Goal: Task Accomplishment & Management: Manage account settings

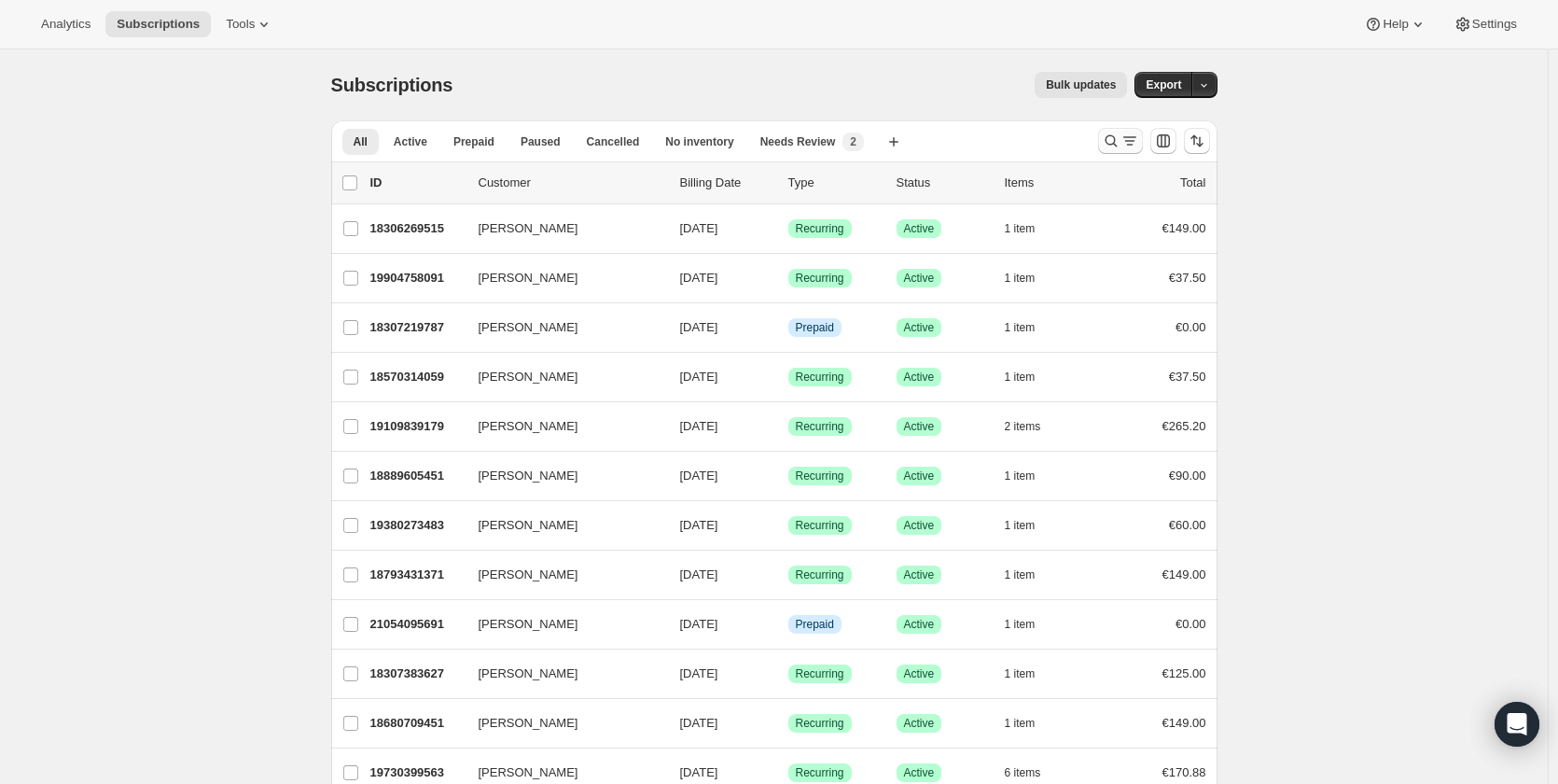
click at [1113, 147] on icon "Search and filter results" at bounding box center [1111, 141] width 19 height 19
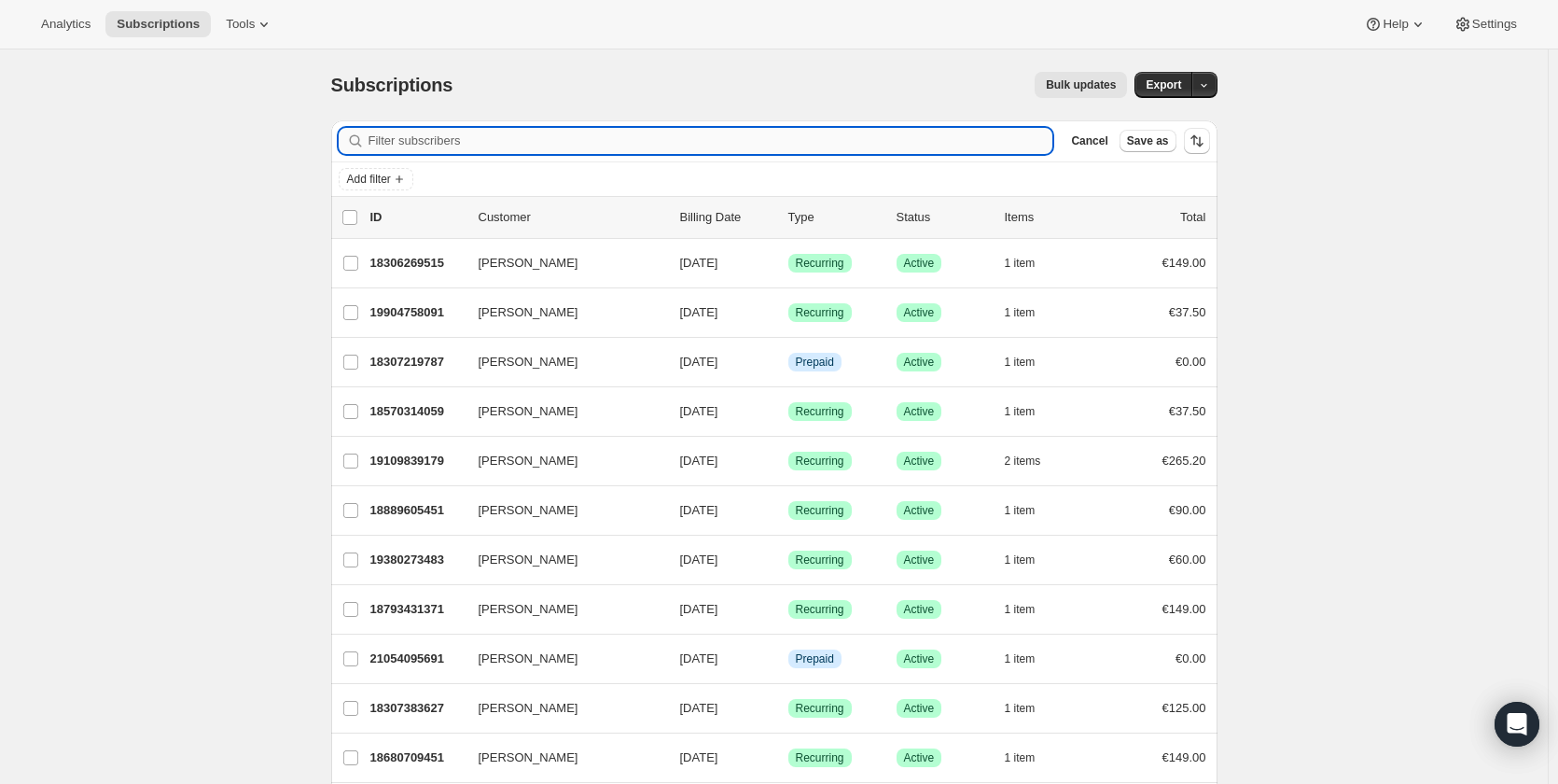
paste input "[PERSON_NAME]"
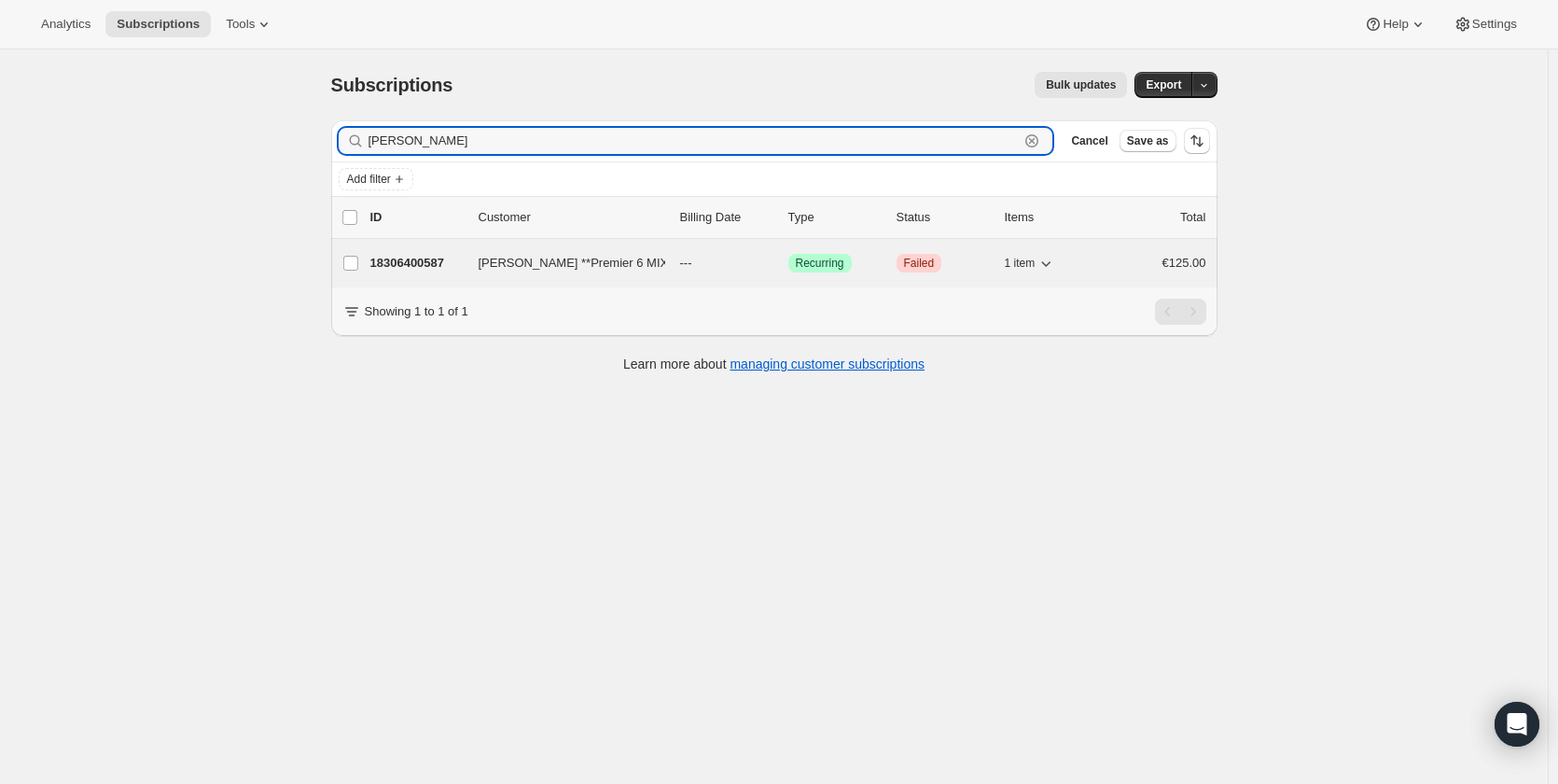
type input "[PERSON_NAME]"
click at [397, 267] on p "18306400587" at bounding box center [417, 263] width 93 height 19
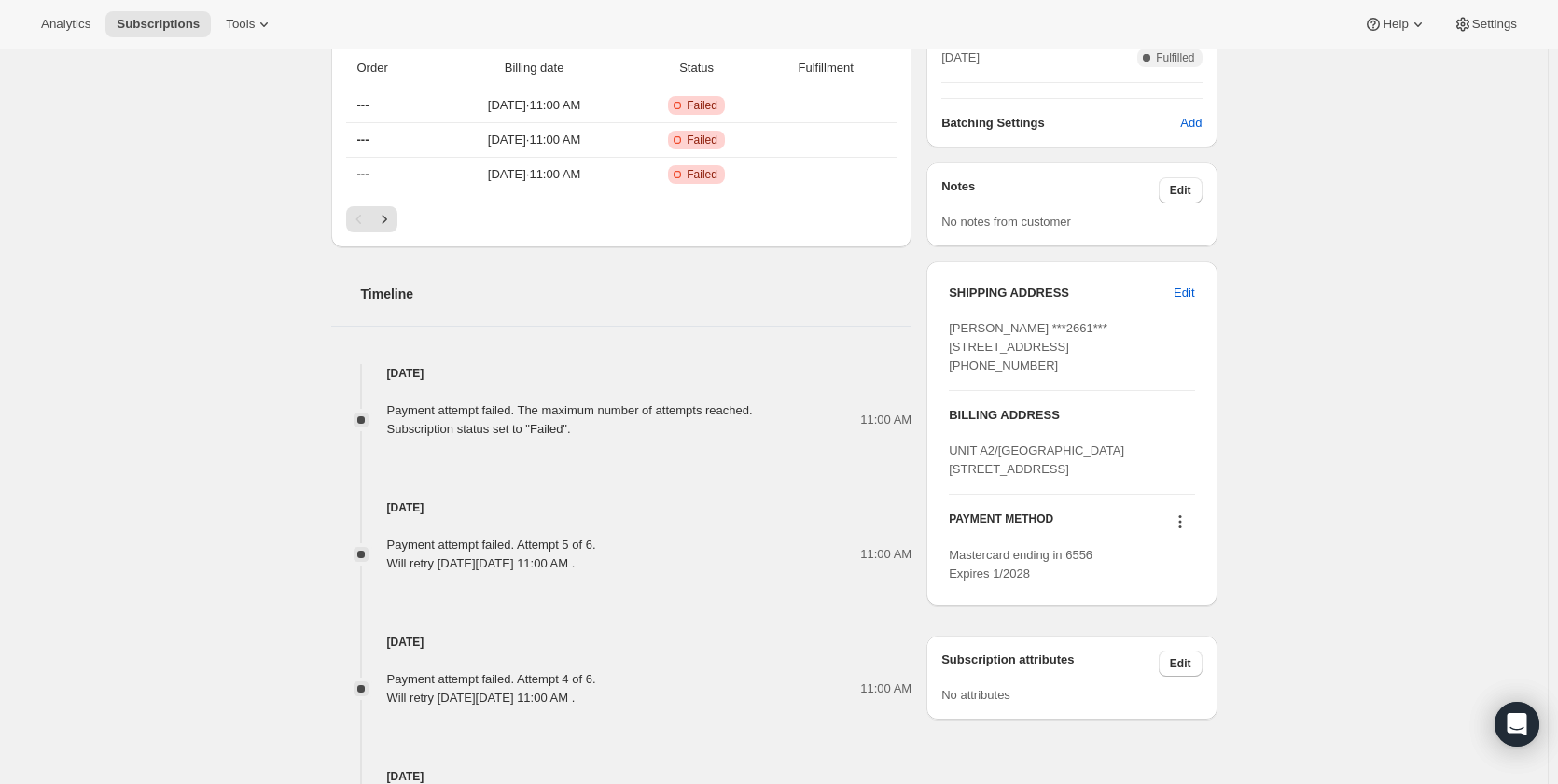
scroll to position [653, 0]
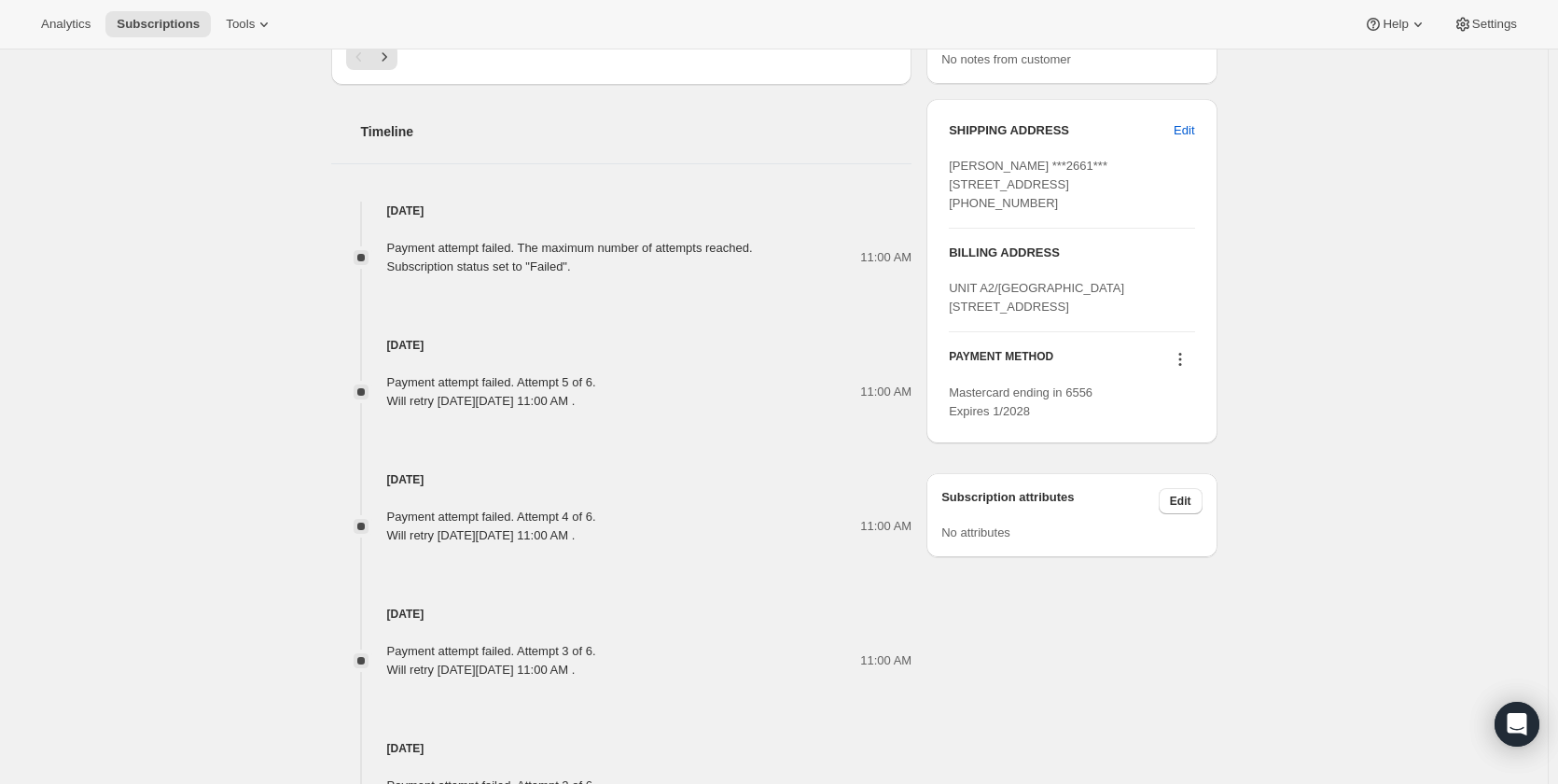
click at [1181, 366] on icon at bounding box center [1179, 364] width 3 height 3
click at [1192, 566] on span "Add credit card" at bounding box center [1159, 569] width 81 height 14
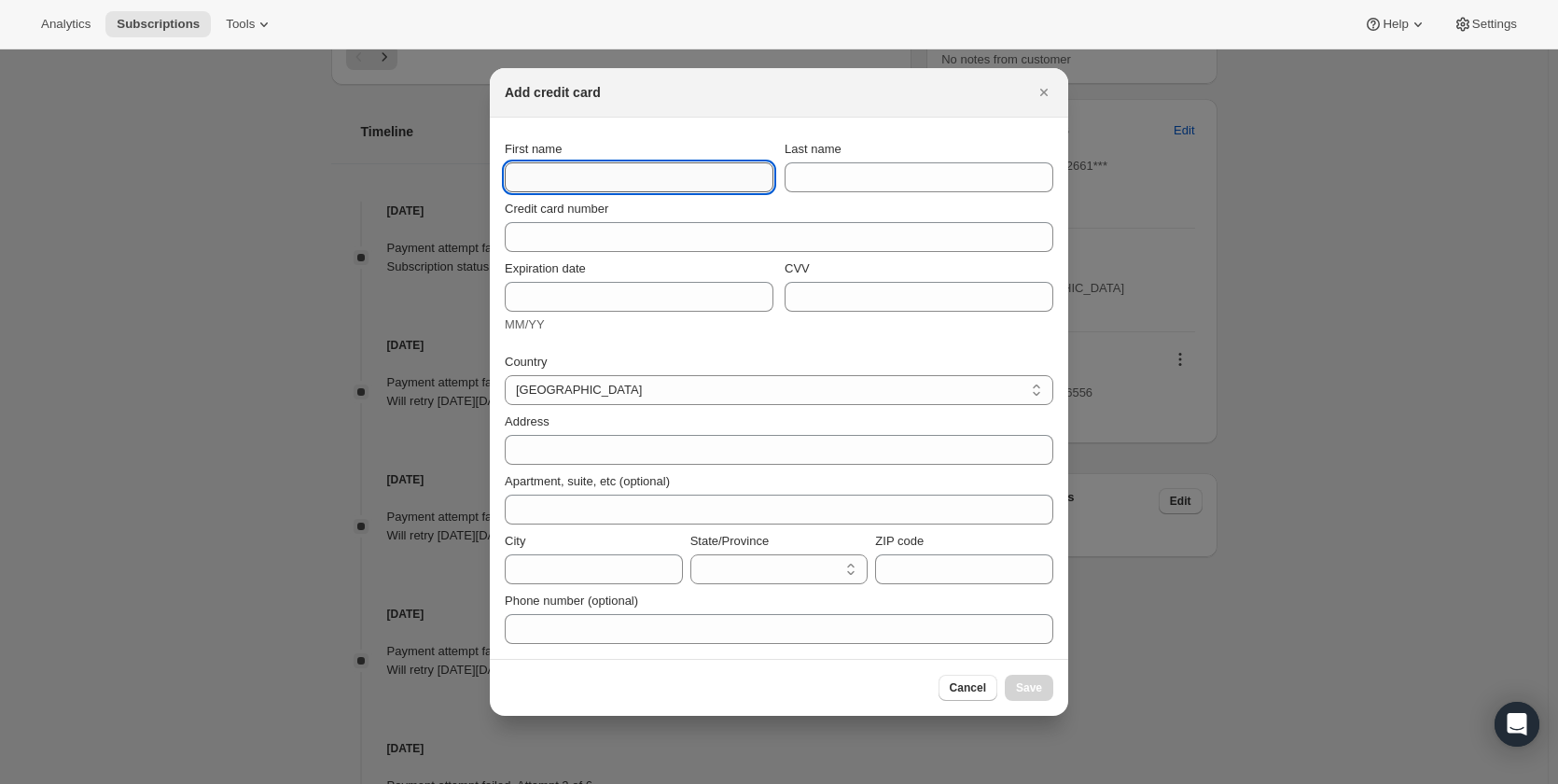
click at [669, 180] on input "First name" at bounding box center [639, 178] width 269 height 30
type input "[PERSON_NAME]"
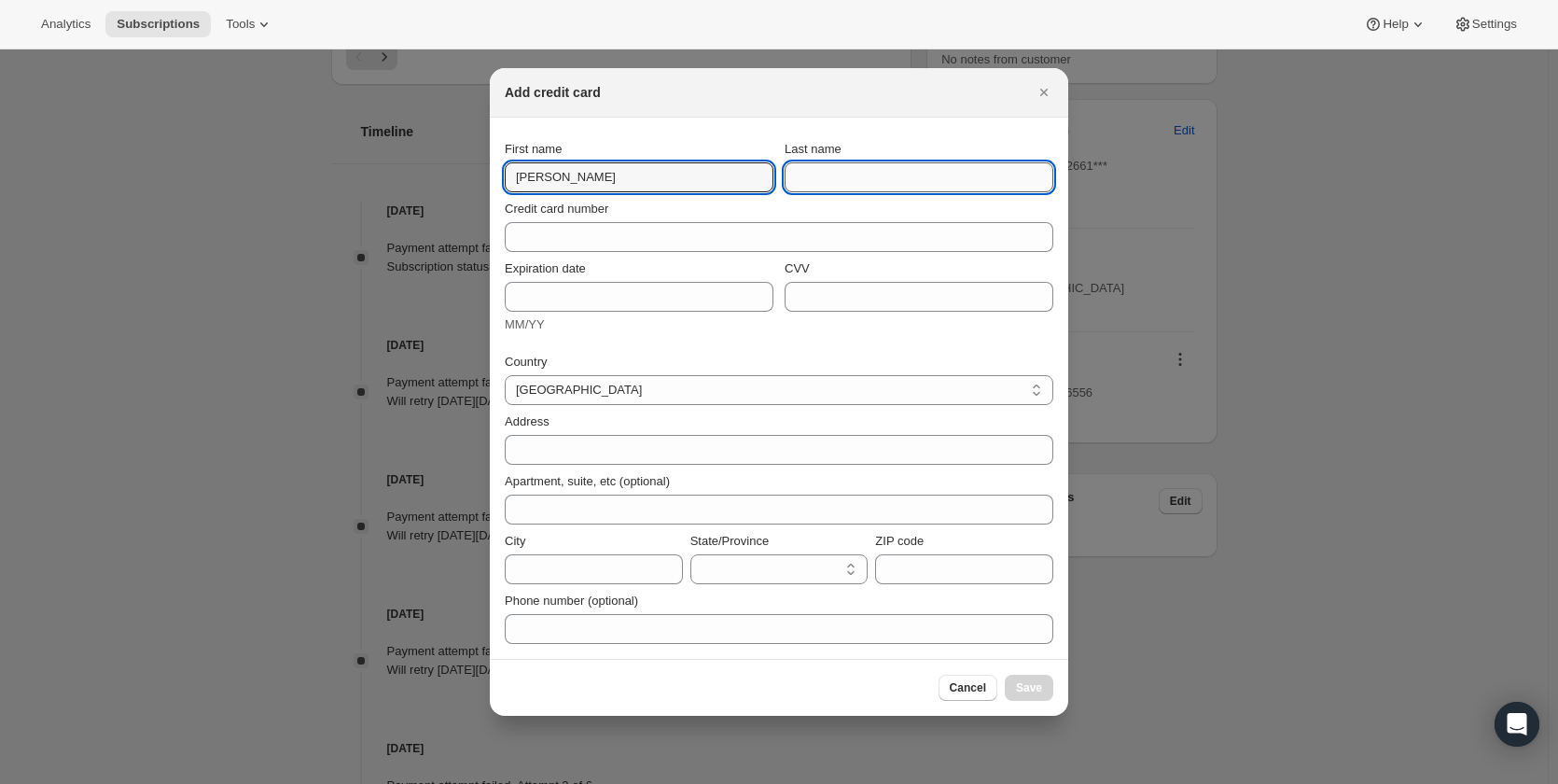
click at [856, 176] on input "Last name" at bounding box center [920, 178] width 269 height 30
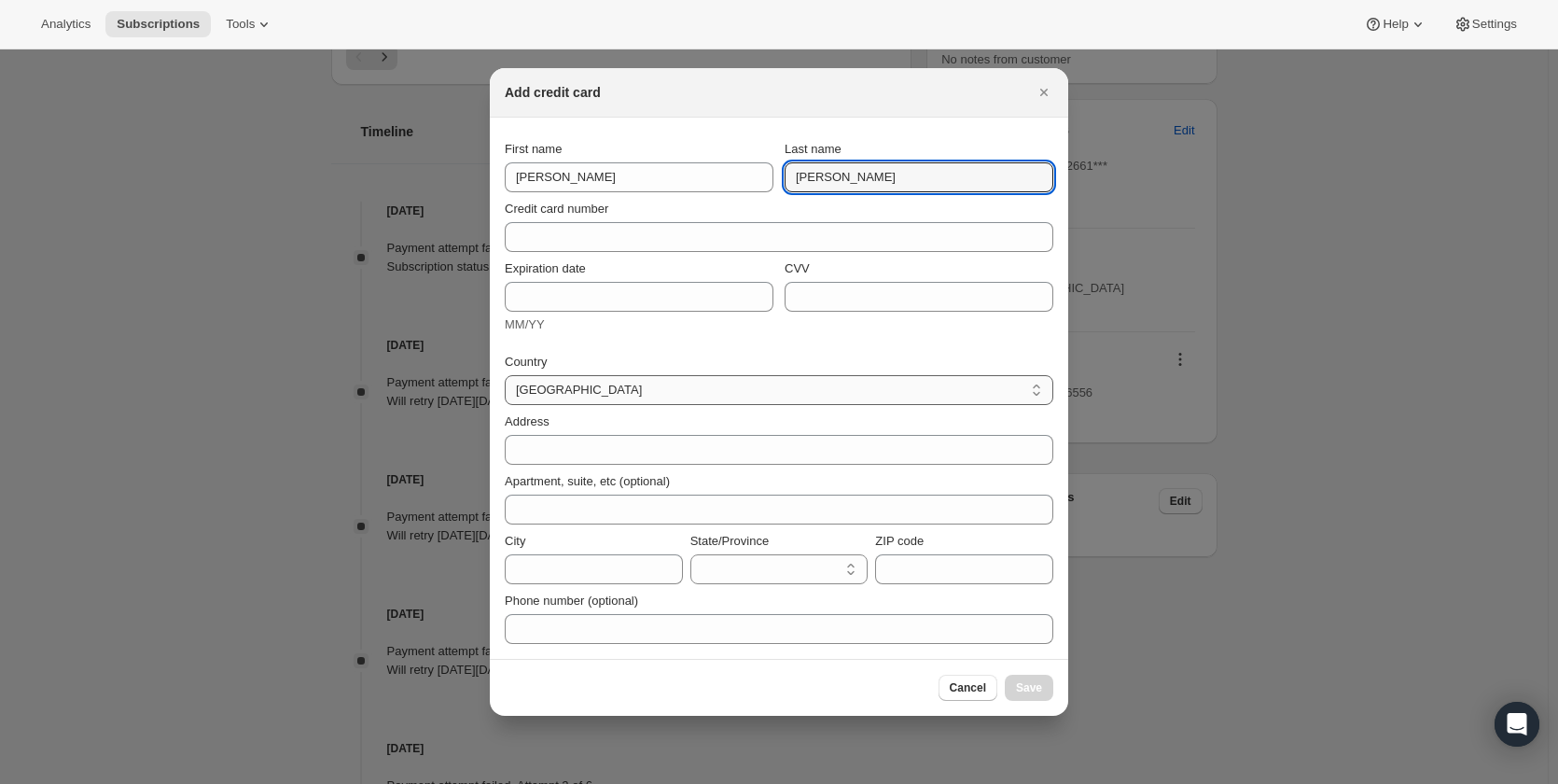
type input "[PERSON_NAME]"
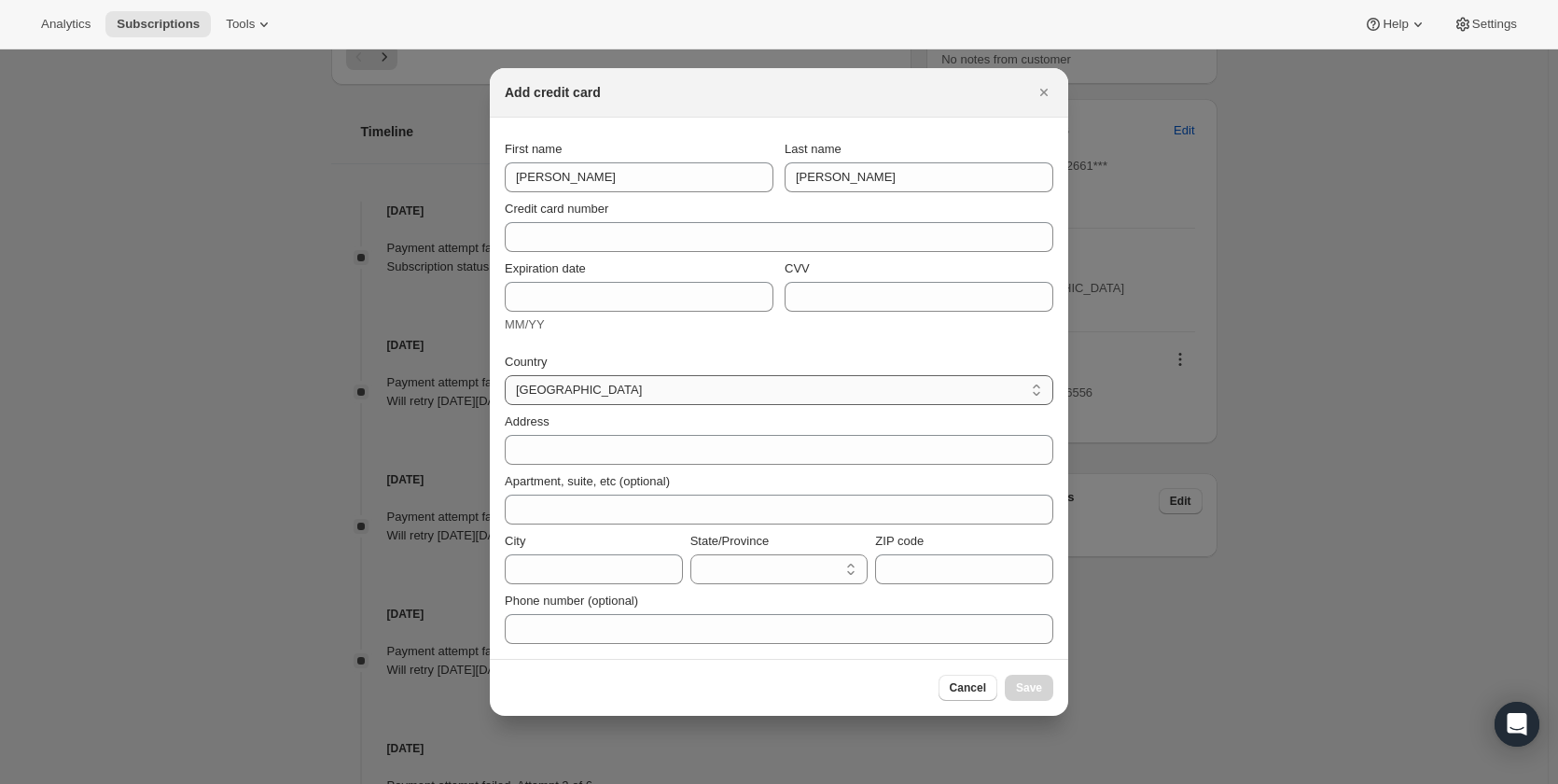
click at [609, 397] on select "[GEOGRAPHIC_DATA] [GEOGRAPHIC_DATA] [GEOGRAPHIC_DATA] [GEOGRAPHIC_DATA] [GEOGRA…" at bounding box center [779, 390] width 549 height 30
select select "IE"
click at [505, 375] on select "[GEOGRAPHIC_DATA] [GEOGRAPHIC_DATA] [GEOGRAPHIC_DATA] [GEOGRAPHIC_DATA] [GEOGRA…" at bounding box center [779, 390] width 549 height 30
select select "CW"
drag, startPoint x: 705, startPoint y: 98, endPoint x: 613, endPoint y: 108, distance: 92.5
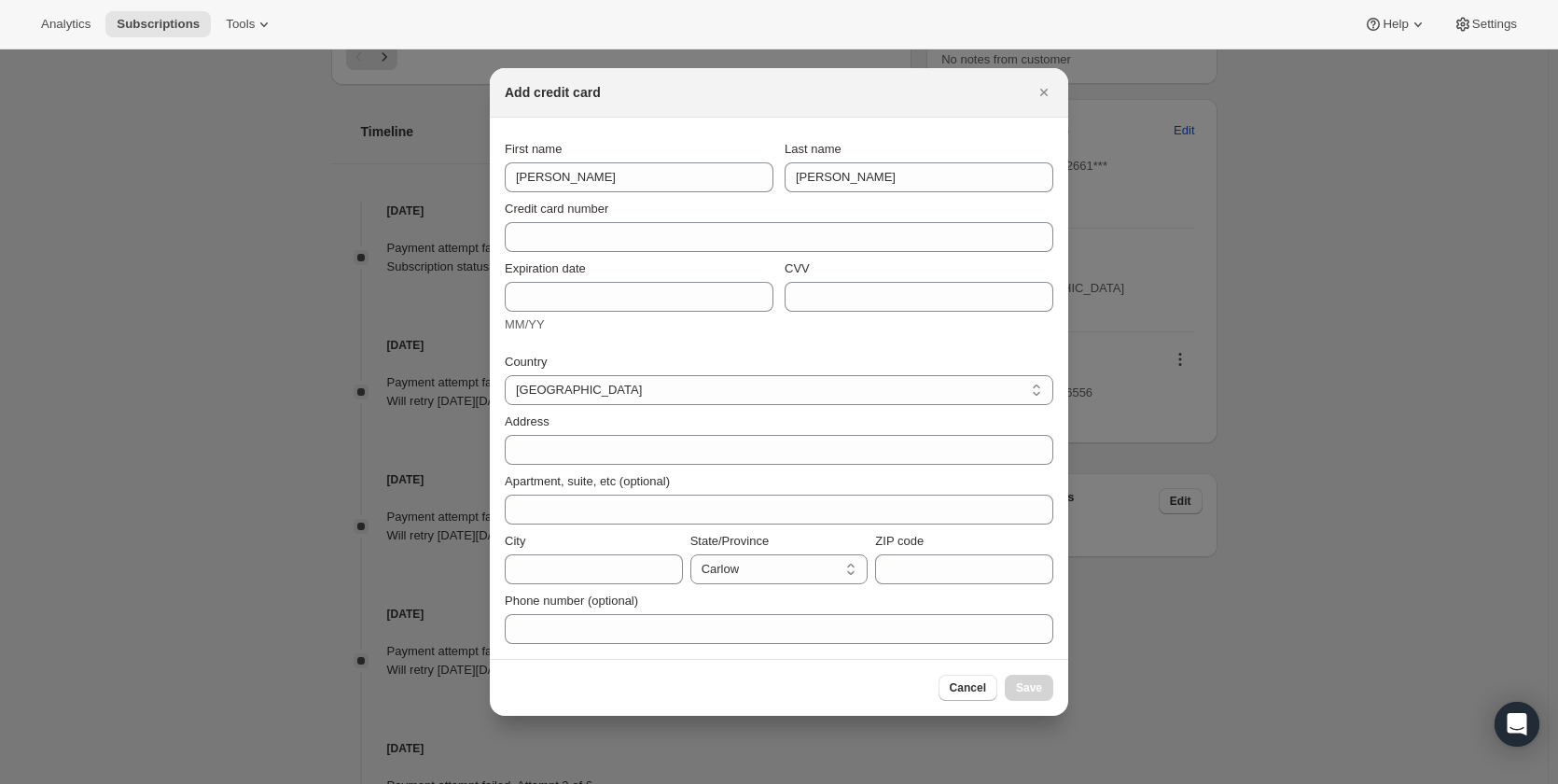
click at [613, 108] on div "Add credit card" at bounding box center [779, 92] width 578 height 50
click at [813, 109] on div "Add credit card" at bounding box center [779, 92] width 578 height 50
click at [1424, 231] on div at bounding box center [779, 392] width 1558 height 784
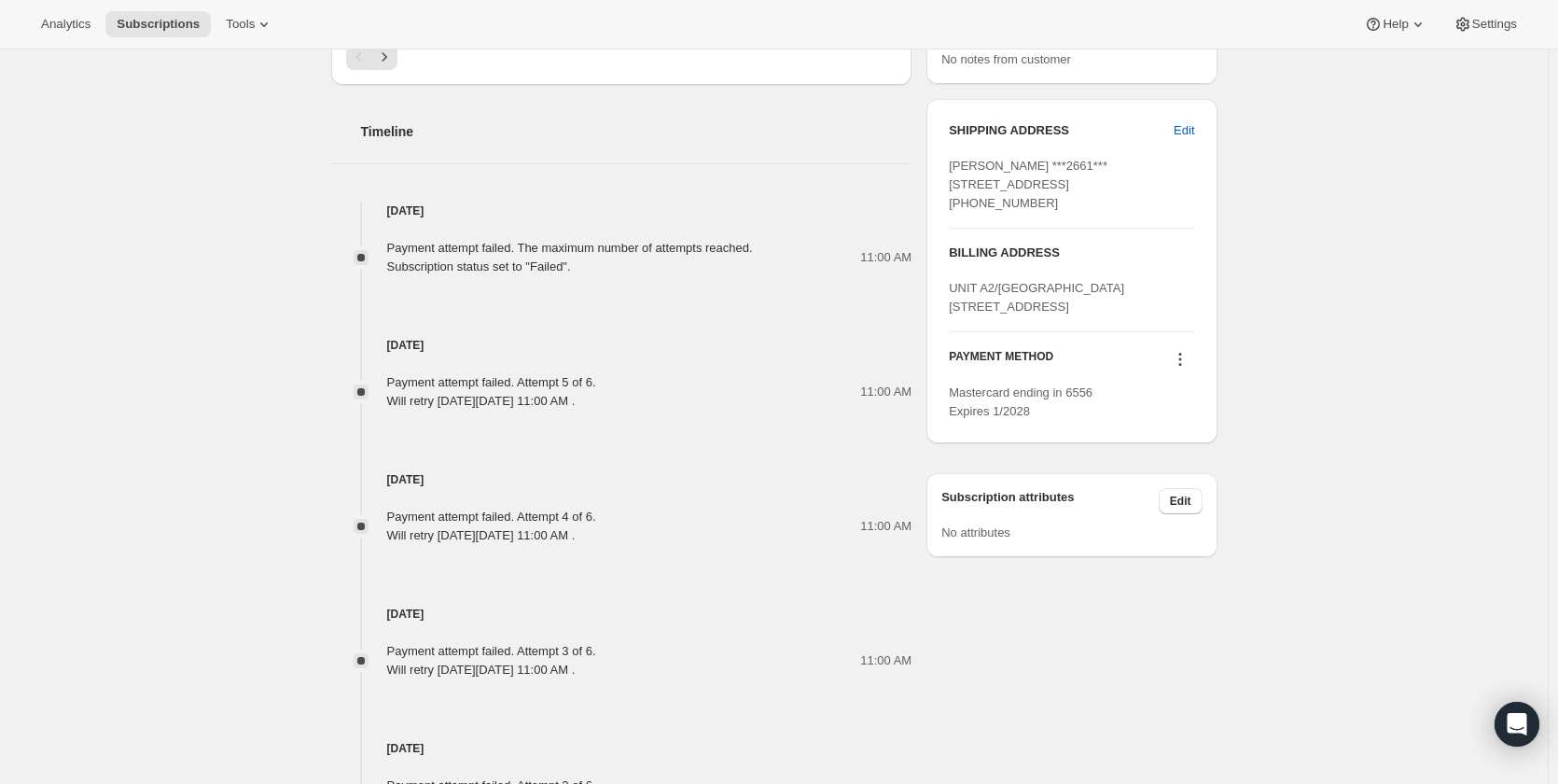
click at [1187, 368] on icon at bounding box center [1180, 359] width 19 height 19
click at [1184, 564] on span "Add credit card" at bounding box center [1159, 569] width 81 height 14
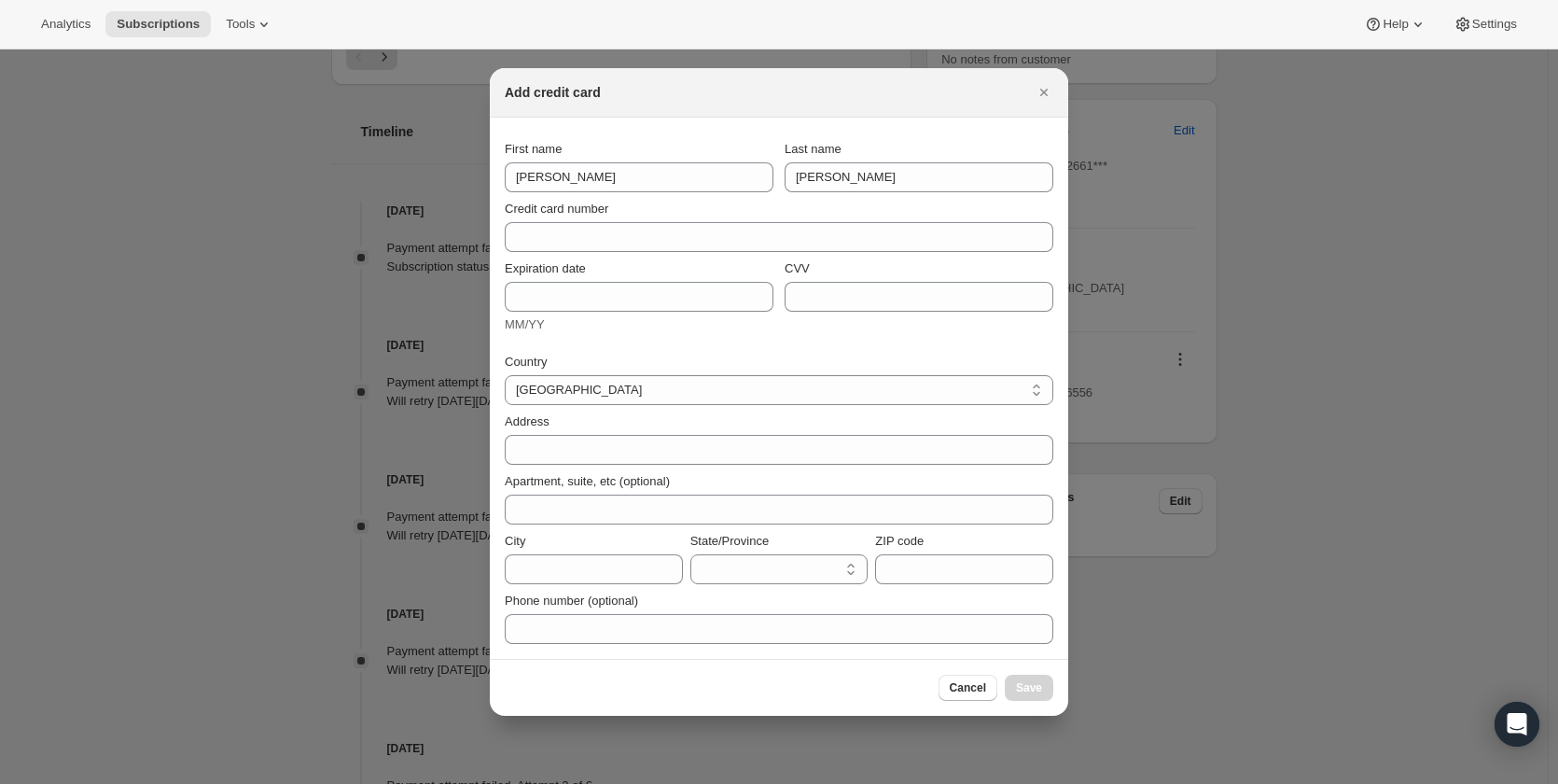
scroll to position [0, 0]
click at [585, 214] on span "Credit card number" at bounding box center [557, 208] width 103 height 14
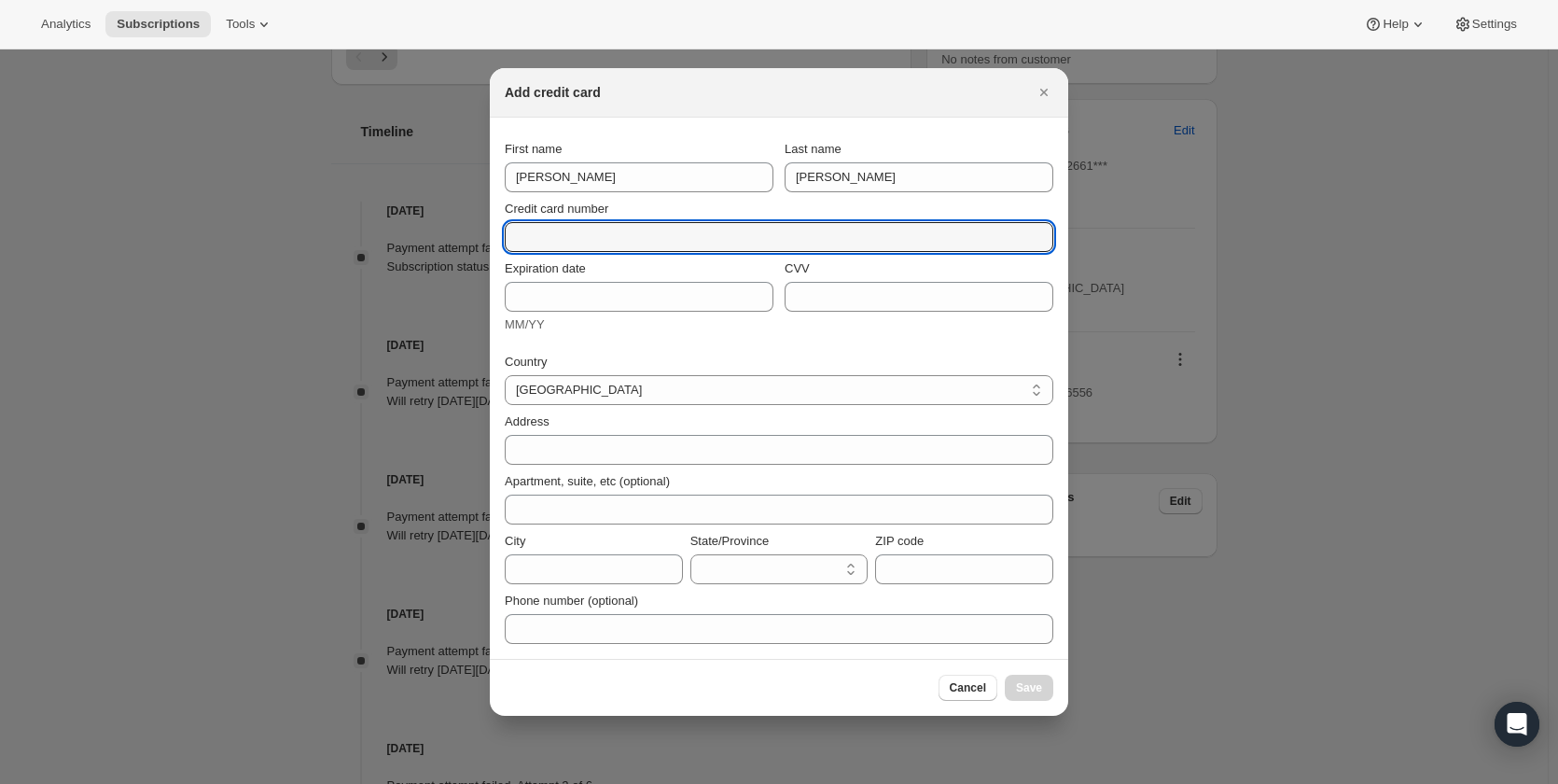
click at [585, 222] on input "Credit card number" at bounding box center [772, 237] width 534 height 30
click at [577, 234] on input "Credit card number" at bounding box center [772, 237] width 534 height 30
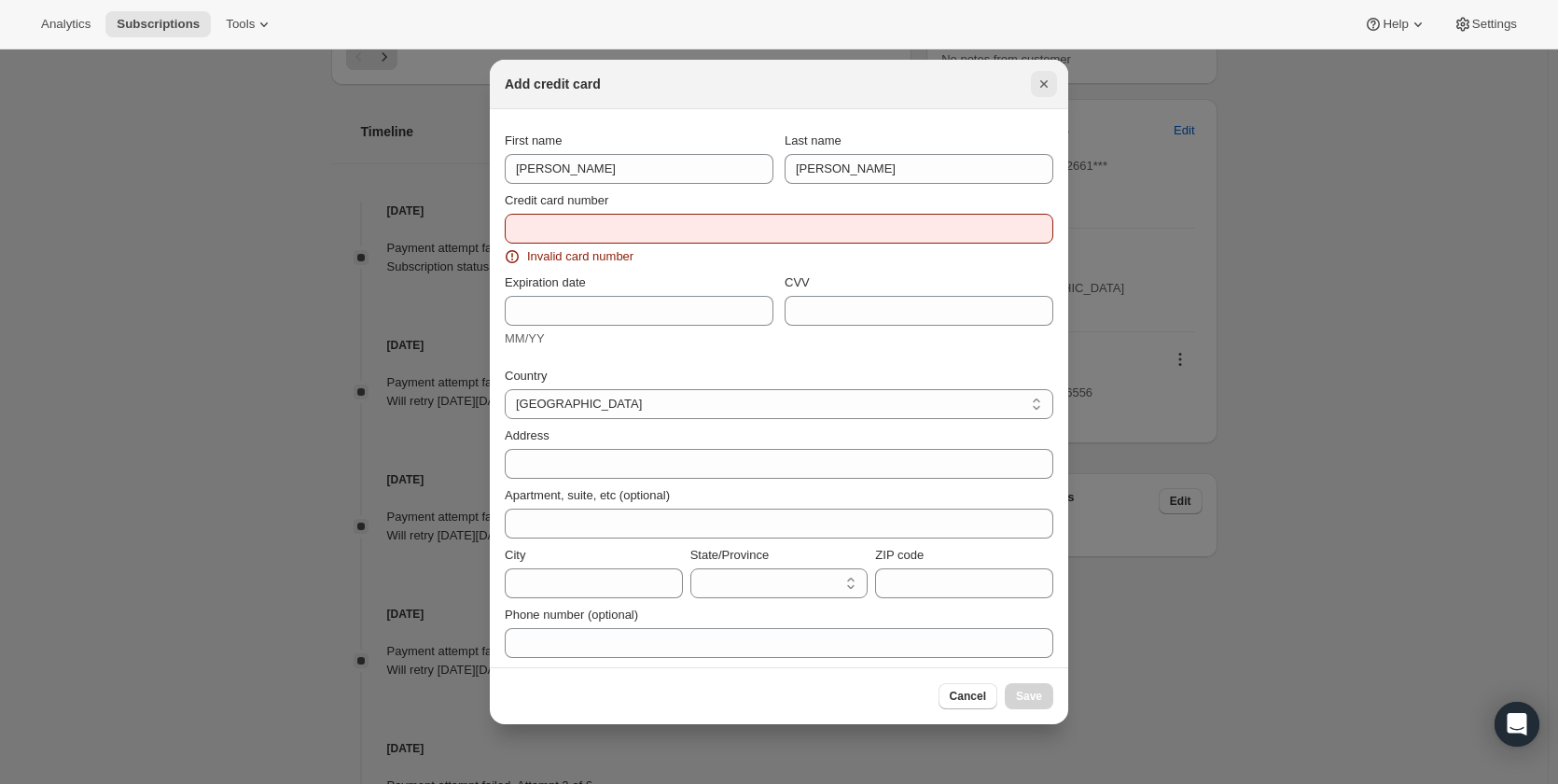
click at [1044, 83] on icon "Close" at bounding box center [1044, 84] width 8 height 8
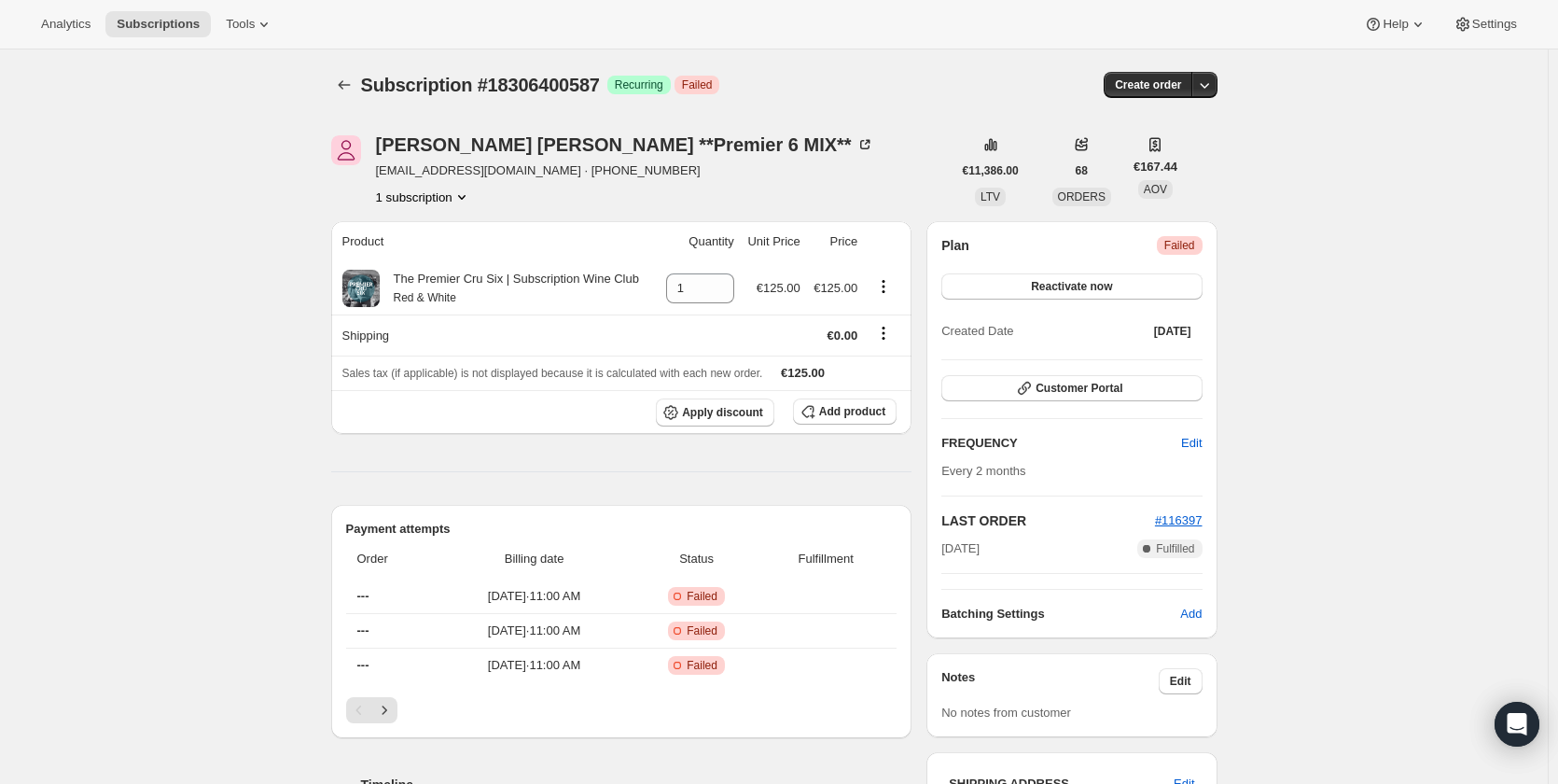
scroll to position [653, 0]
